Goal: Go to known website: Access a specific website the user already knows

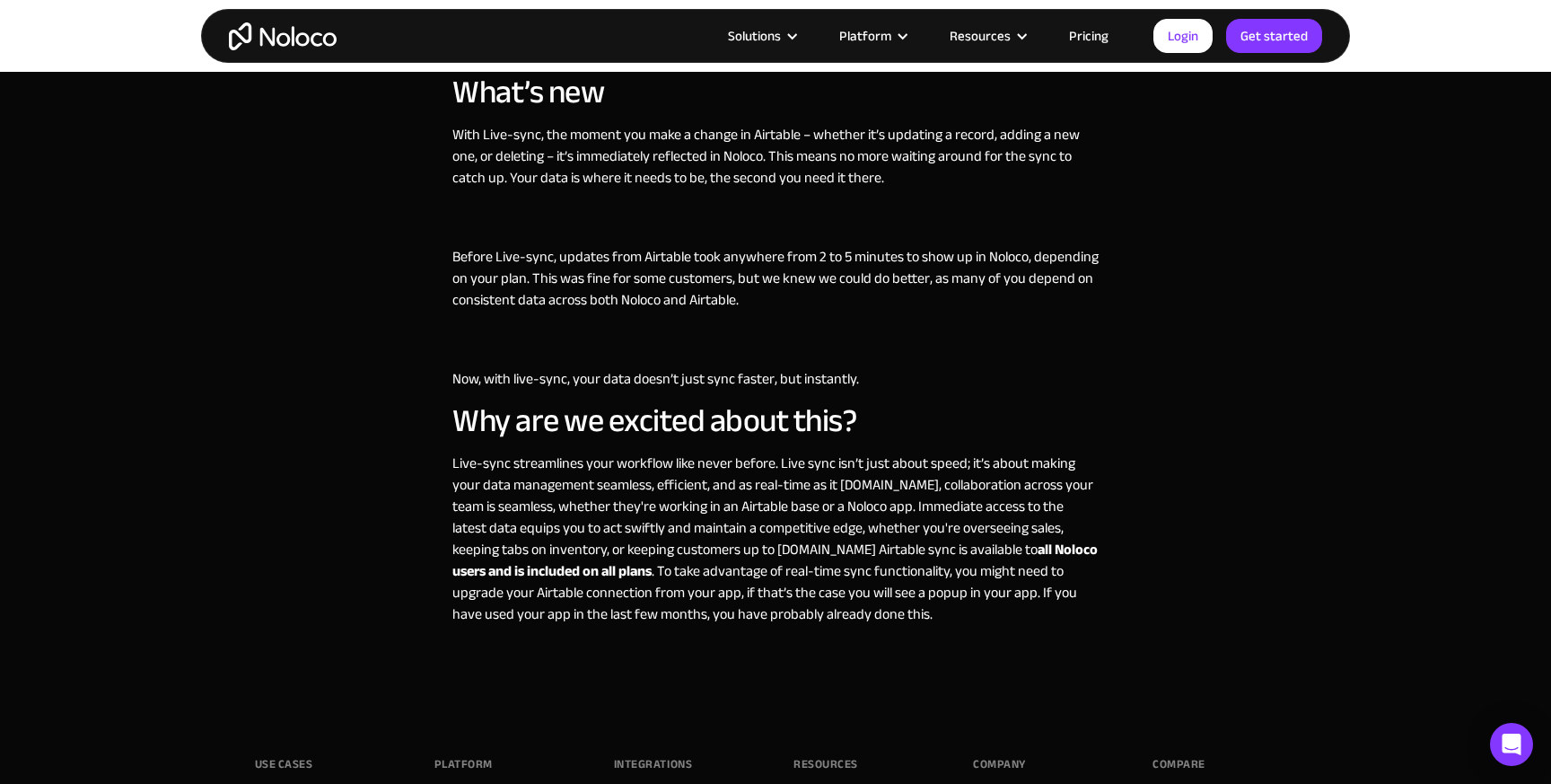
scroll to position [1241, 0]
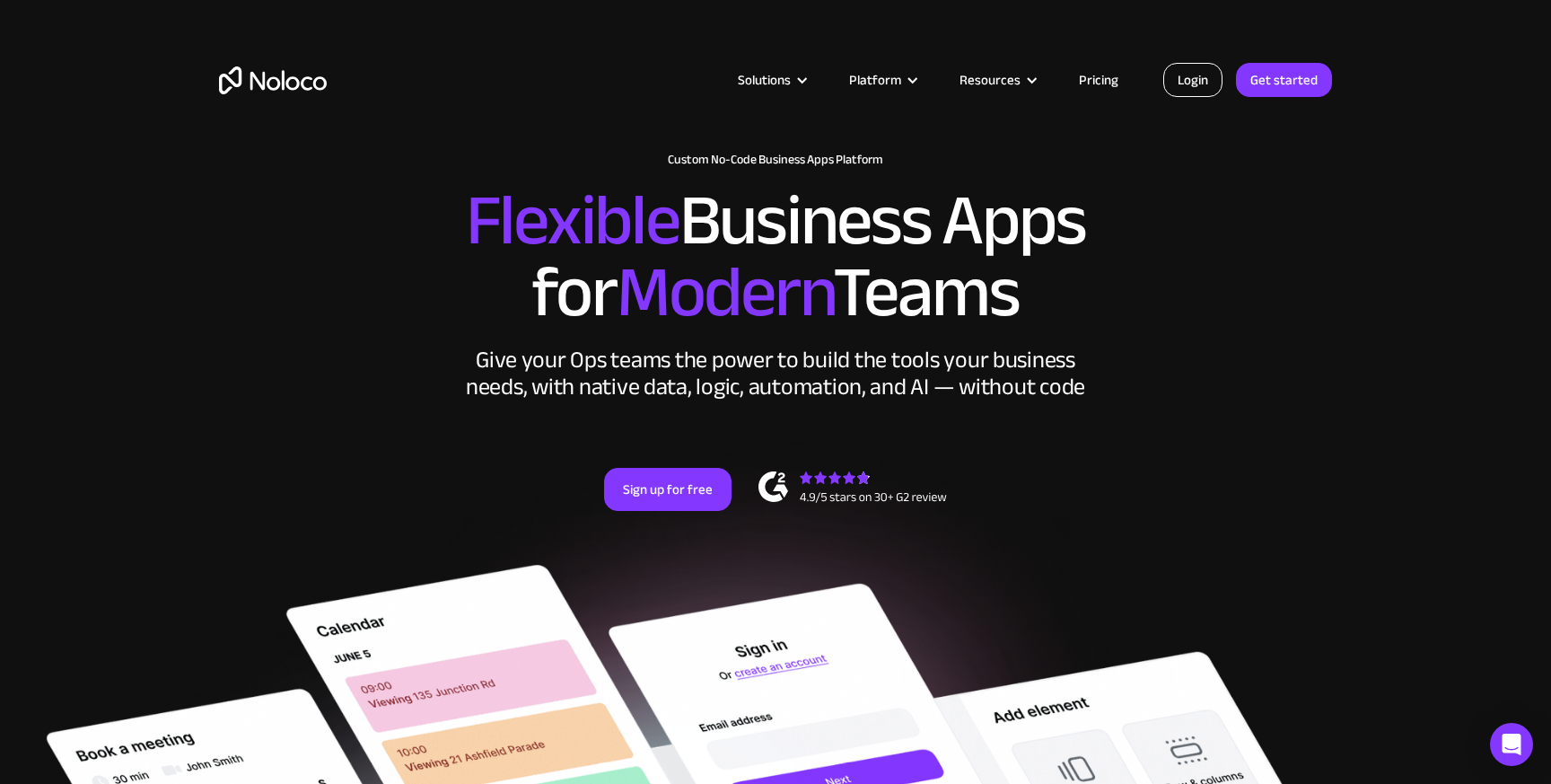
click at [1202, 85] on link "Login" at bounding box center [1193, 80] width 60 height 34
